Goal: Communication & Community: Answer question/provide support

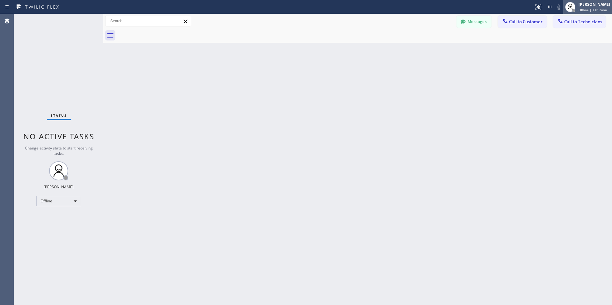
click at [596, 5] on div "Juan-Pierre Bezuidenhout" at bounding box center [595, 4] width 32 height 5
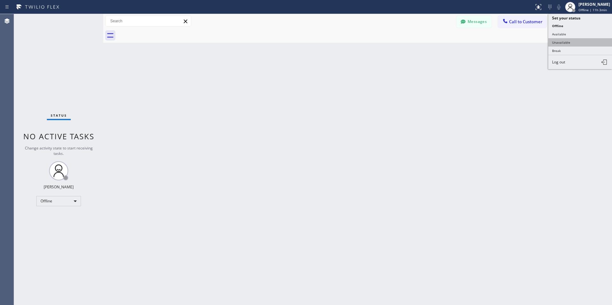
click at [570, 41] on button "Unavailable" at bounding box center [580, 42] width 64 height 8
click at [515, 22] on span "Call to Customer" at bounding box center [525, 22] width 33 height 6
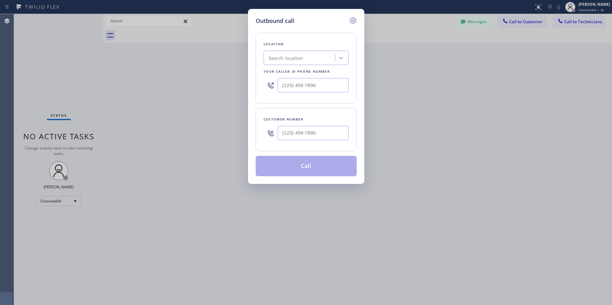
click at [352, 20] on icon at bounding box center [354, 21] width 8 height 8
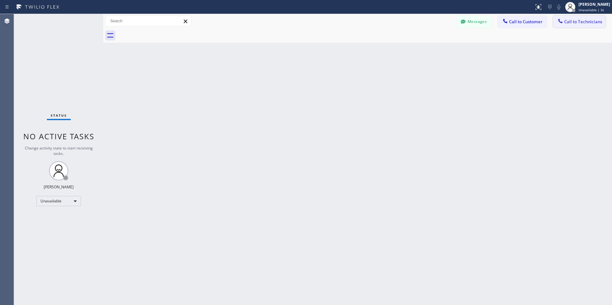
click at [582, 22] on span "Call to Technicians" at bounding box center [583, 22] width 38 height 6
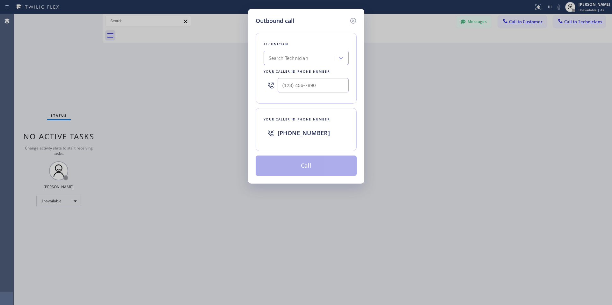
click at [308, 60] on div "Search Technician" at bounding box center [289, 58] width 40 height 7
type input "s"
type input "portland sam"
click at [301, 67] on div "Savelii Riabtsov" at bounding box center [306, 71] width 85 height 11
type input "(360) 784-0440"
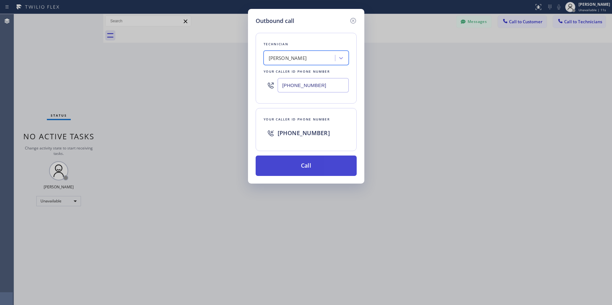
click at [314, 164] on button "Call" at bounding box center [306, 166] width 101 height 20
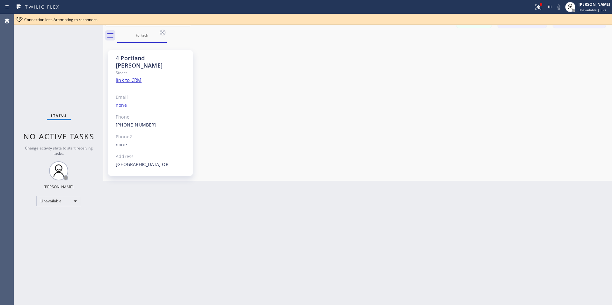
click at [139, 122] on link "(360) 784-0440" at bounding box center [136, 125] width 40 height 6
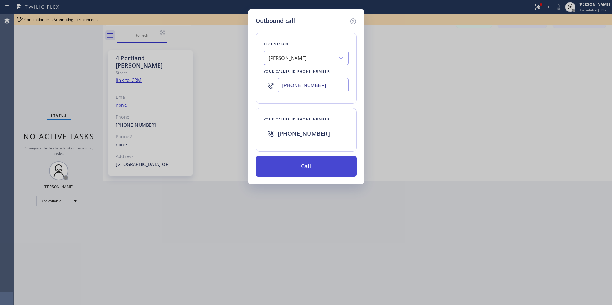
click at [294, 168] on button "Call" at bounding box center [306, 166] width 101 height 20
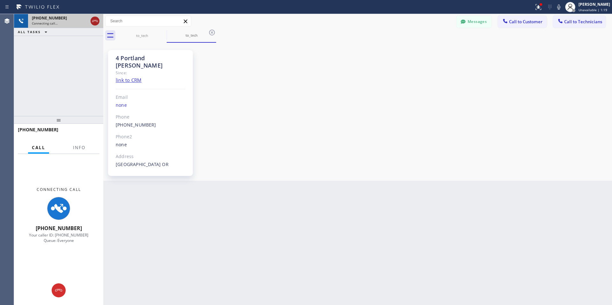
click at [96, 23] on icon at bounding box center [95, 21] width 8 height 8
